Goal: Task Accomplishment & Management: Manage account settings

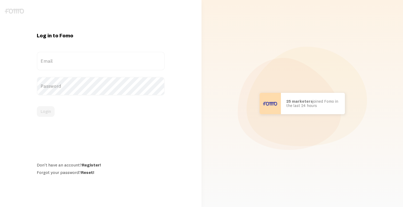
click at [95, 61] on label "Email" at bounding box center [101, 61] width 128 height 19
click at [95, 61] on input "Email" at bounding box center [101, 61] width 128 height 19
click at [84, 63] on label "Email" at bounding box center [101, 61] width 128 height 19
click at [84, 63] on input "Email" at bounding box center [101, 61] width 128 height 19
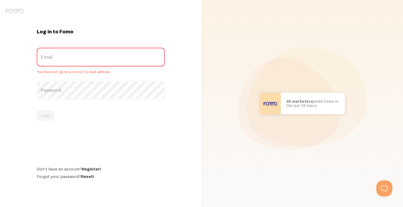
click at [84, 59] on label "Email" at bounding box center [101, 57] width 128 height 19
click at [84, 59] on input "Email" at bounding box center [101, 57] width 128 height 19
click at [68, 58] on label "Email" at bounding box center [101, 57] width 128 height 19
click at [68, 58] on input "Email" at bounding box center [101, 57] width 128 height 19
type input "c"
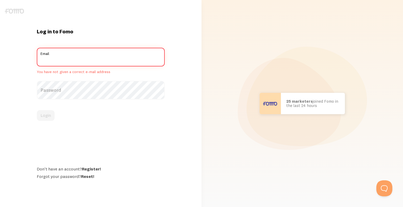
type input "a"
type input "c"
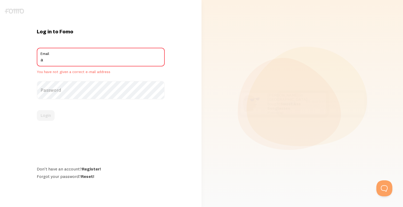
type input "[EMAIL_ADDRESS][DOMAIN_NAME]"
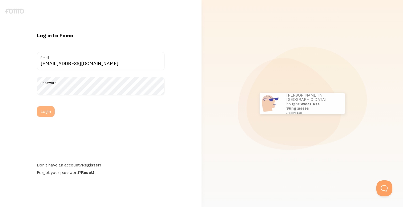
click at [46, 109] on button "Login" at bounding box center [46, 111] width 18 height 11
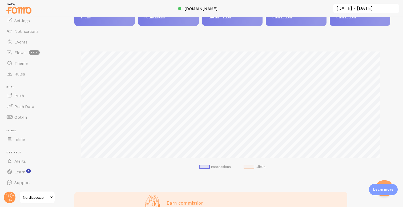
scroll to position [113, 0]
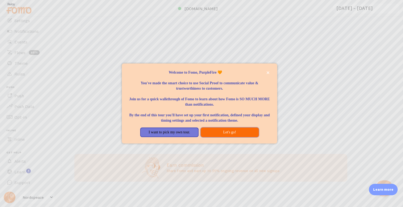
click at [216, 133] on button "Let's go!" at bounding box center [230, 132] width 58 height 10
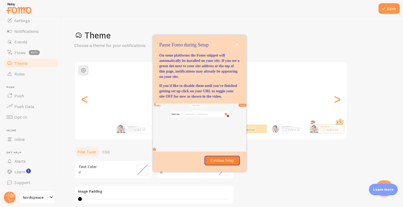
click at [21, 12] on img at bounding box center [19, 8] width 27 height 14
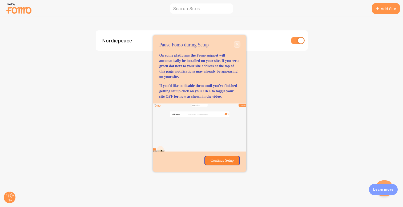
click at [237, 43] on icon "close," at bounding box center [236, 44] width 3 height 3
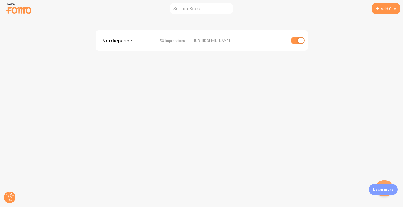
click at [130, 42] on span "Nordicpeace" at bounding box center [123, 40] width 43 height 5
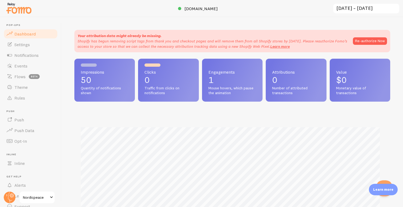
scroll to position [140, 312]
